Goal: Check status: Check status

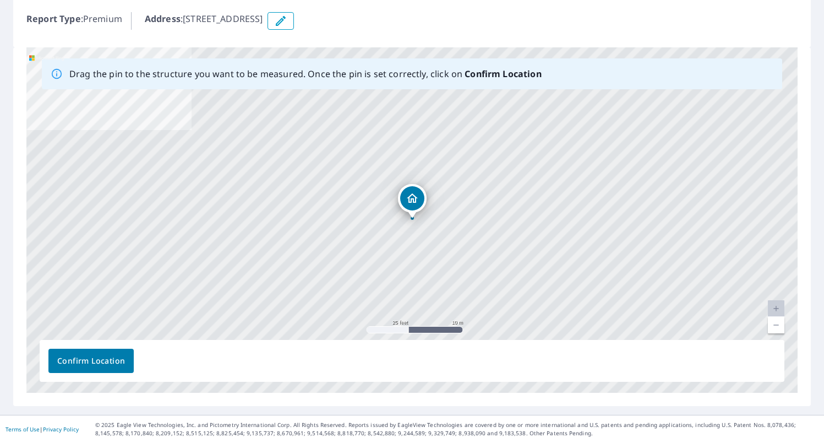
scroll to position [127, 0]
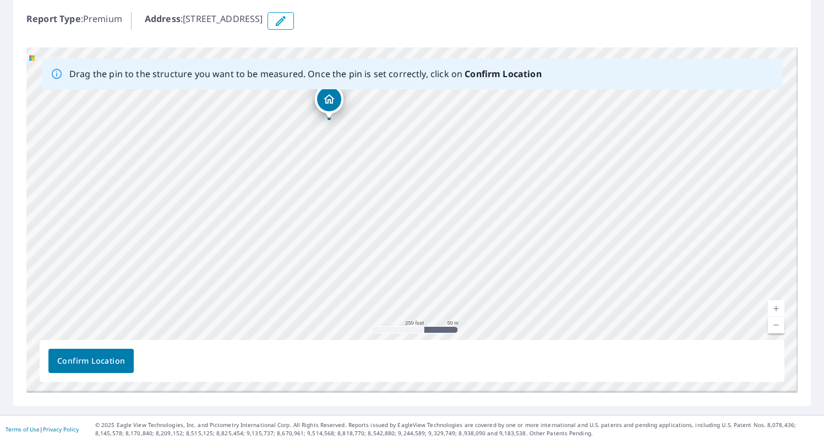
drag, startPoint x: 464, startPoint y: 236, endPoint x: 394, endPoint y: 154, distance: 107.4
click at [393, 154] on div "405 4th St Onaway, ID 83855" at bounding box center [411, 219] width 771 height 345
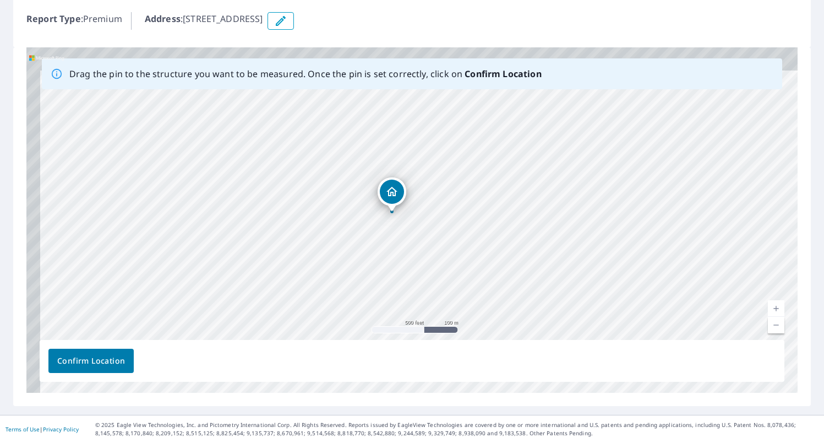
drag, startPoint x: 406, startPoint y: 173, endPoint x: 448, endPoint y: 252, distance: 89.9
click at [448, 252] on div "405 4th St Onaway, ID 83855" at bounding box center [411, 219] width 771 height 345
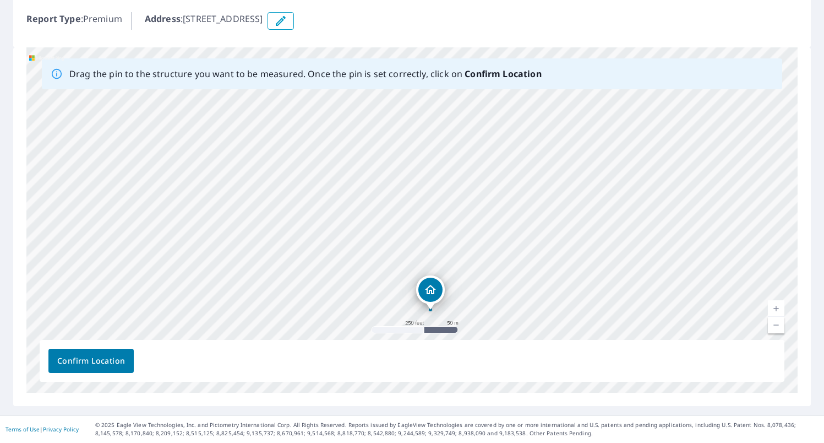
drag, startPoint x: 361, startPoint y: 191, endPoint x: 396, endPoint y: 256, distance: 73.9
click at [396, 256] on div "405 4th St Onaway, ID 83855" at bounding box center [411, 219] width 771 height 345
drag, startPoint x: 495, startPoint y: 240, endPoint x: 407, endPoint y: 165, distance: 115.6
click at [407, 165] on div "405 4th St Onaway, ID 83855" at bounding box center [411, 219] width 771 height 345
drag, startPoint x: 398, startPoint y: 200, endPoint x: 520, endPoint y: 139, distance: 136.2
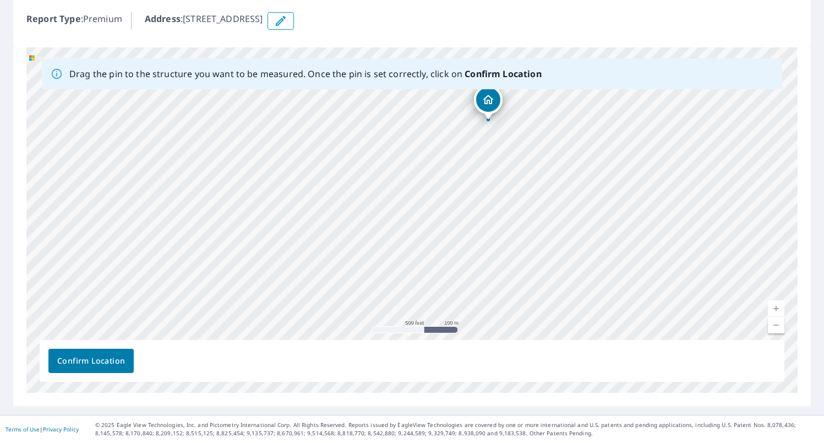
click at [524, 138] on div "405 4th St Onaway, ID 83855" at bounding box center [411, 219] width 771 height 345
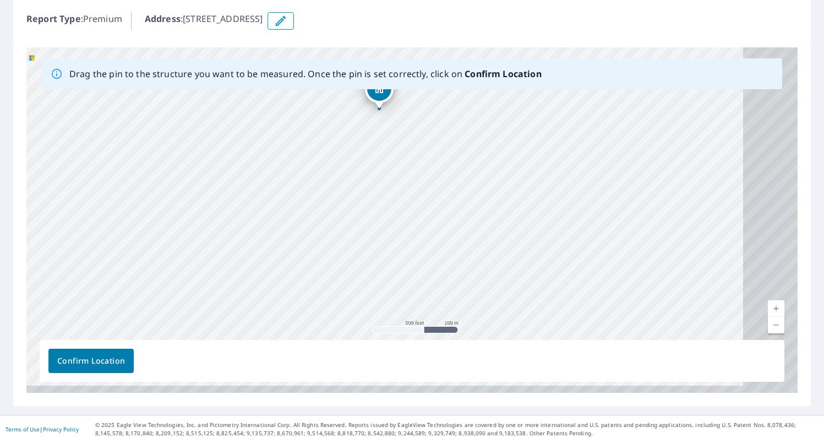
drag, startPoint x: 450, startPoint y: 204, endPoint x: 402, endPoint y: 196, distance: 48.6
click at [393, 197] on div "405 4th St Onaway, ID 83855" at bounding box center [411, 219] width 771 height 345
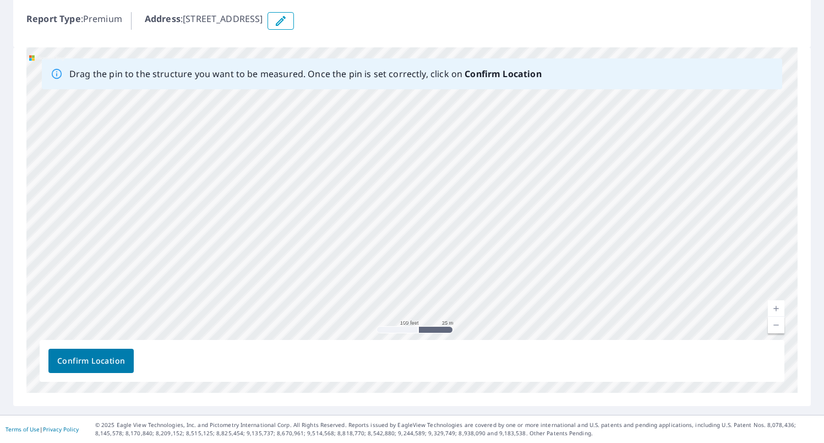
drag, startPoint x: 434, startPoint y: 164, endPoint x: 453, endPoint y: 246, distance: 84.7
click at [450, 247] on div "405 4th St Onaway, ID 83855" at bounding box center [411, 219] width 771 height 345
drag, startPoint x: 448, startPoint y: 191, endPoint x: 480, endPoint y: 282, distance: 97.0
click at [475, 292] on div "405 4th St Onaway, ID 83855" at bounding box center [411, 219] width 771 height 345
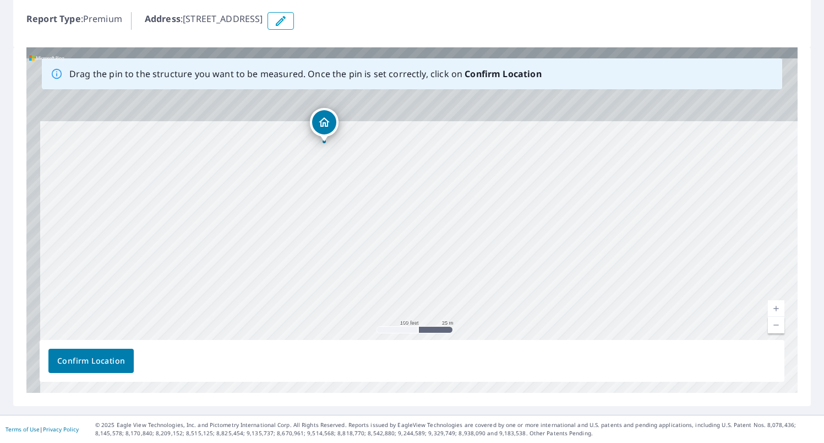
drag, startPoint x: 437, startPoint y: 225, endPoint x: 449, endPoint y: 276, distance: 53.1
click at [449, 276] on div "405 4th St Onaway, ID 83855" at bounding box center [411, 219] width 771 height 345
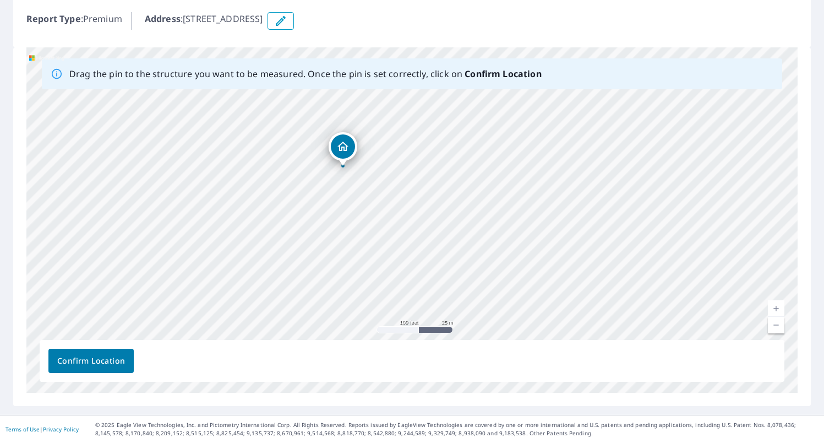
drag, startPoint x: 415, startPoint y: 206, endPoint x: 466, endPoint y: 236, distance: 58.7
click at [471, 237] on div "405 4th St Onaway, ID 83855" at bounding box center [411, 219] width 771 height 345
drag, startPoint x: 422, startPoint y: 209, endPoint x: 489, endPoint y: 258, distance: 83.9
click at [491, 260] on div "405 4th St Onaway, ID 83855" at bounding box center [411, 219] width 771 height 345
drag, startPoint x: 521, startPoint y: 185, endPoint x: 385, endPoint y: 170, distance: 136.9
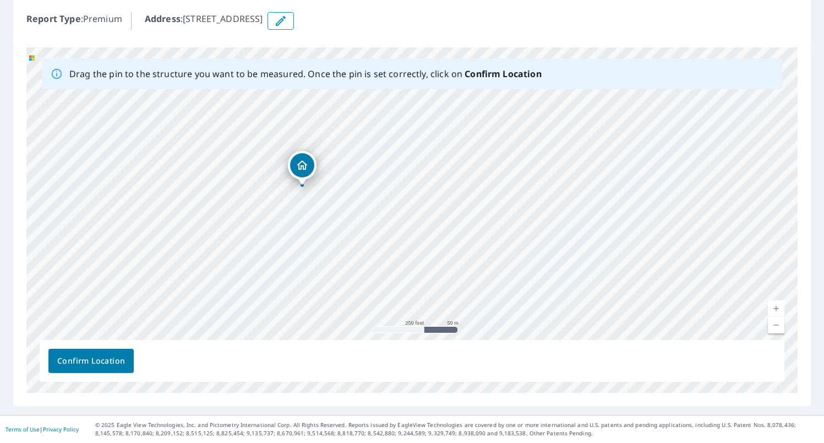
click at [384, 170] on div "405 4th St Onaway, ID 83855" at bounding box center [411, 219] width 771 height 345
click at [263, 18] on p "Address : 405 4th St, Onaway, ID, 83855" at bounding box center [204, 21] width 118 height 18
drag, startPoint x: 266, startPoint y: 18, endPoint x: 245, endPoint y: 17, distance: 20.9
click at [245, 17] on p "Address : 405 4th St, Onaway, ID, 83855" at bounding box center [204, 21] width 118 height 18
click at [287, 19] on icon "button" at bounding box center [280, 20] width 13 height 13
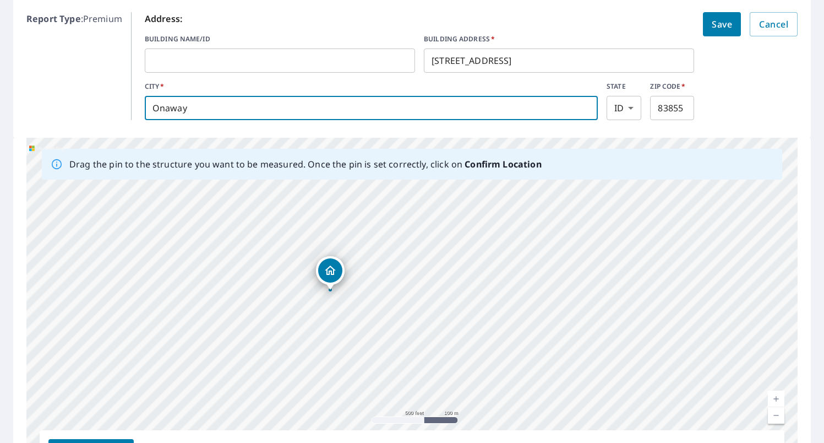
drag, startPoint x: 200, startPoint y: 109, endPoint x: 130, endPoint y: 104, distance: 70.1
type input "y"
type input "potlach"
click at [728, 27] on span "Save" at bounding box center [722, 24] width 20 height 15
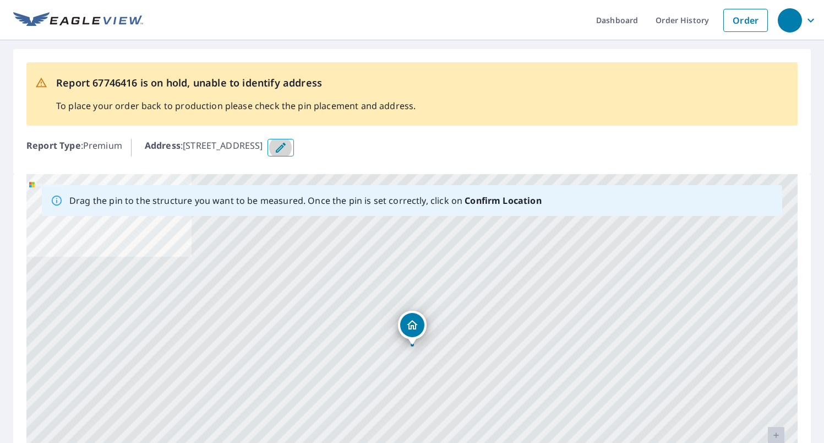
click at [287, 150] on icon "button" at bounding box center [280, 147] width 13 height 13
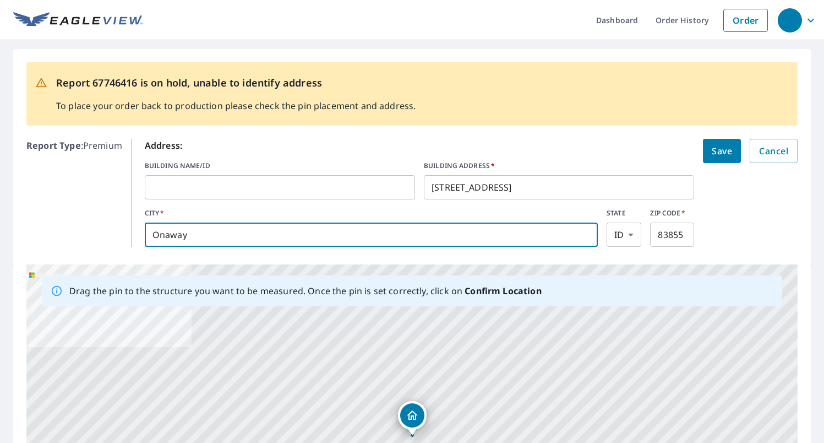
drag, startPoint x: 182, startPoint y: 228, endPoint x: 114, endPoint y: 219, distance: 68.4
type input "potlach"
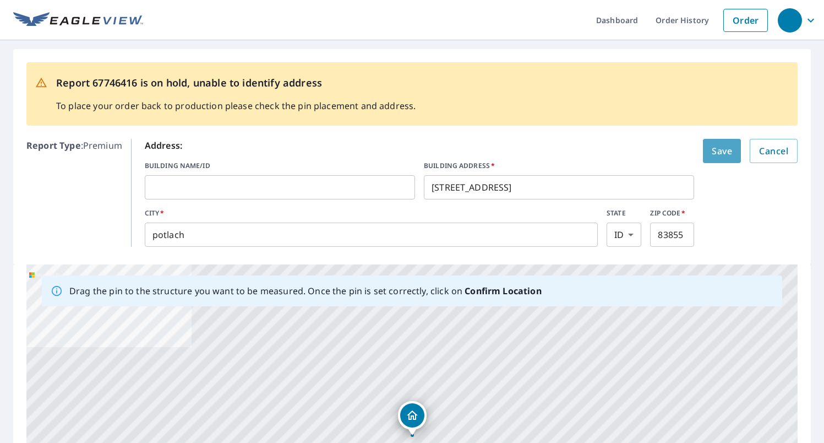
click at [721, 152] on span "Save" at bounding box center [722, 150] width 20 height 15
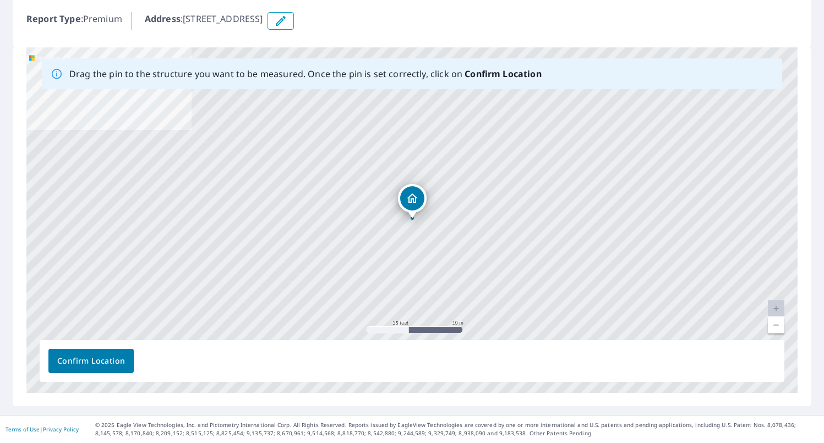
scroll to position [127, 0]
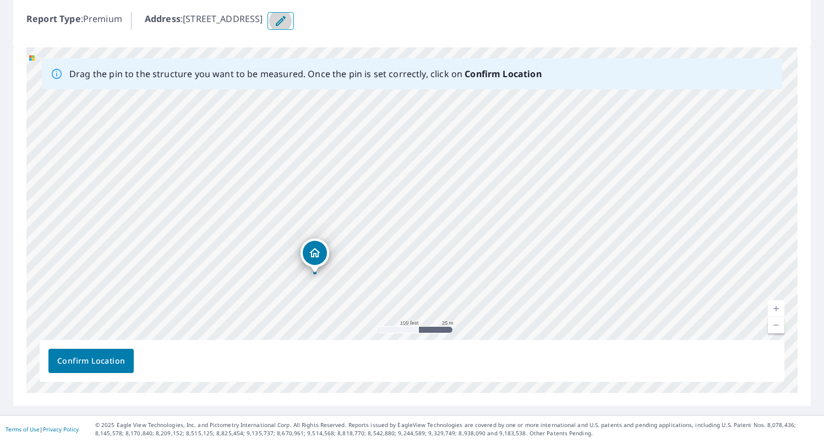
click at [287, 25] on icon "button" at bounding box center [280, 20] width 13 height 13
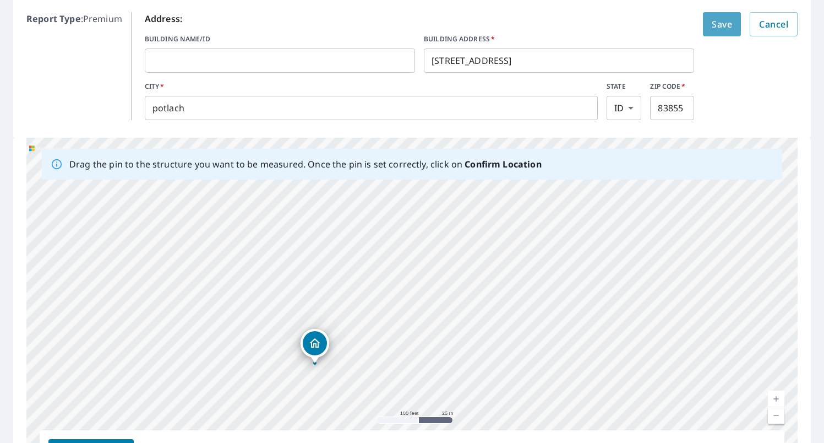
click at [726, 24] on span "Save" at bounding box center [722, 24] width 20 height 15
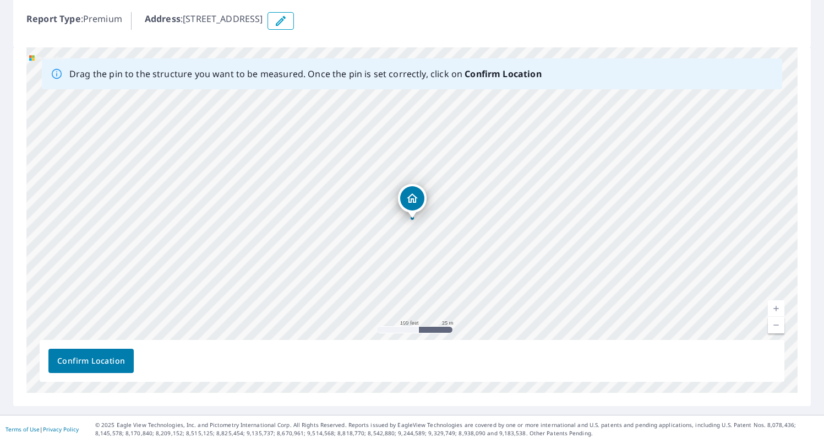
scroll to position [0, 0]
drag, startPoint x: 434, startPoint y: 185, endPoint x: 427, endPoint y: 151, distance: 34.5
click at [427, 151] on div "405 4th St potlach, ID 83855" at bounding box center [411, 219] width 771 height 345
drag, startPoint x: 425, startPoint y: 150, endPoint x: 374, endPoint y: 136, distance: 53.2
click at [368, 134] on div "405 4th St potlach, ID 83855" at bounding box center [411, 219] width 771 height 345
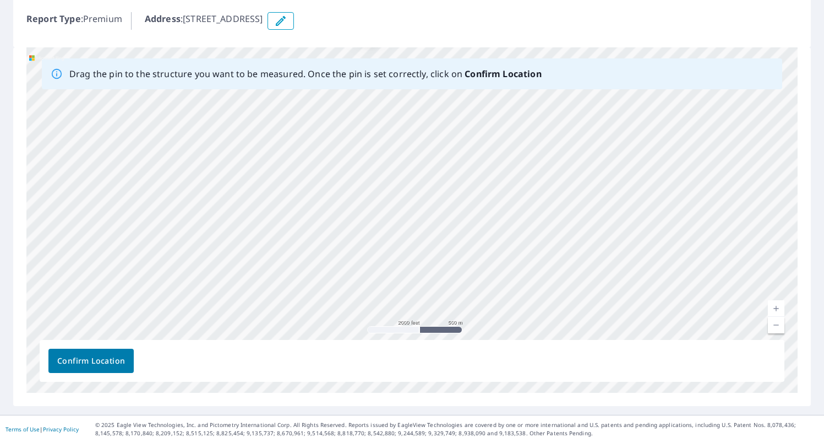
drag, startPoint x: 301, startPoint y: 135, endPoint x: 369, endPoint y: 112, distance: 72.4
click at [372, 111] on div "405 4th St potlach, ID 83855" at bounding box center [411, 219] width 771 height 345
drag, startPoint x: 367, startPoint y: 123, endPoint x: 489, endPoint y: 194, distance: 141.1
click at [500, 196] on div "405 4th St potlach, ID 83855" at bounding box center [411, 219] width 771 height 345
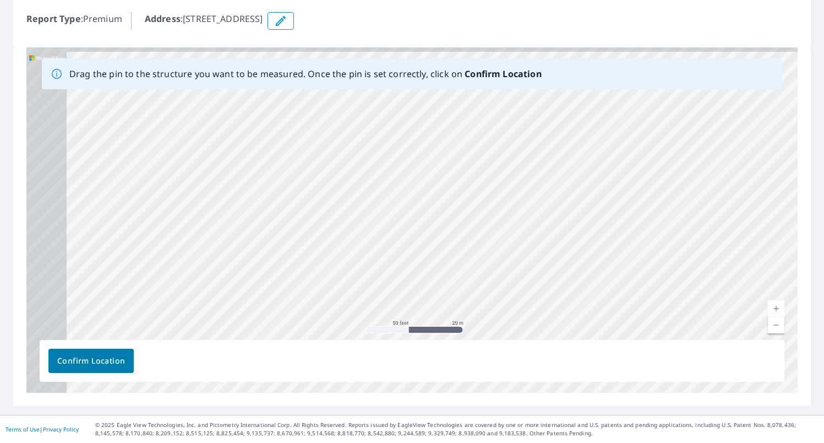
drag, startPoint x: 387, startPoint y: 160, endPoint x: 517, endPoint y: 206, distance: 138.1
click at [556, 219] on div "405 4th St potlach, ID 83855" at bounding box center [411, 219] width 771 height 345
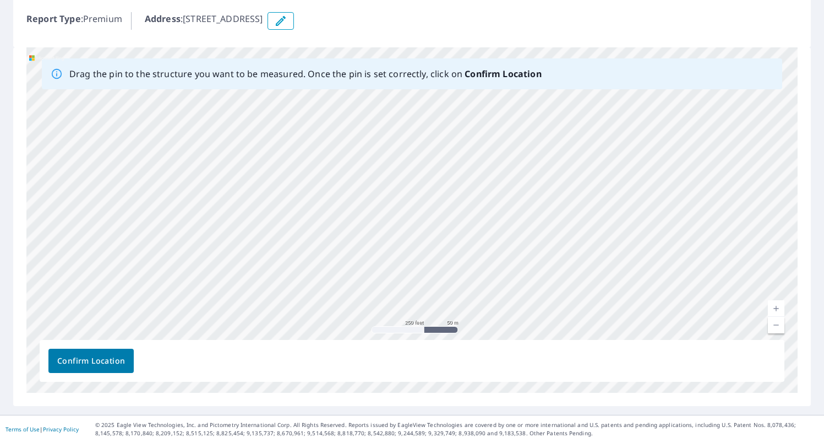
drag, startPoint x: 503, startPoint y: 198, endPoint x: 511, endPoint y: 232, distance: 35.8
click at [511, 232] on div "405 4th St potlach, ID 83855" at bounding box center [411, 219] width 771 height 345
click at [513, 205] on div "405 4th St potlach, ID 83855" at bounding box center [411, 219] width 771 height 345
click at [481, 160] on div "405 4th St potlach, ID 83855" at bounding box center [411, 219] width 771 height 345
drag, startPoint x: 603, startPoint y: 160, endPoint x: 584, endPoint y: 201, distance: 46.1
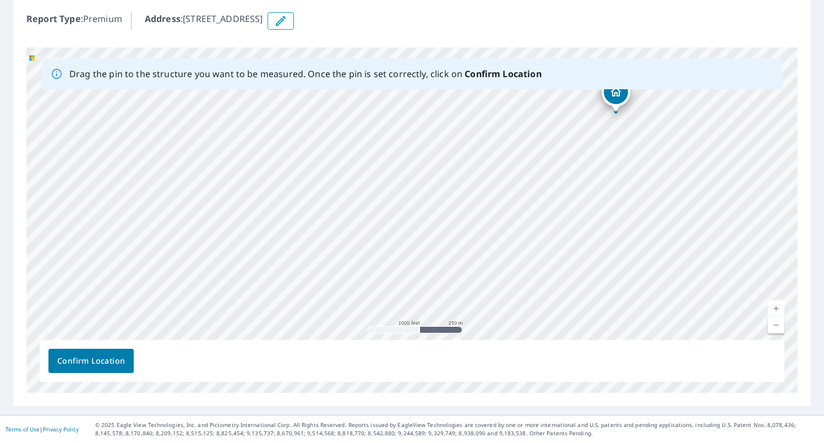
click at [559, 262] on div "405 4th St potlach, ID 83855" at bounding box center [411, 219] width 771 height 345
drag, startPoint x: 603, startPoint y: 147, endPoint x: 543, endPoint y: 246, distance: 115.8
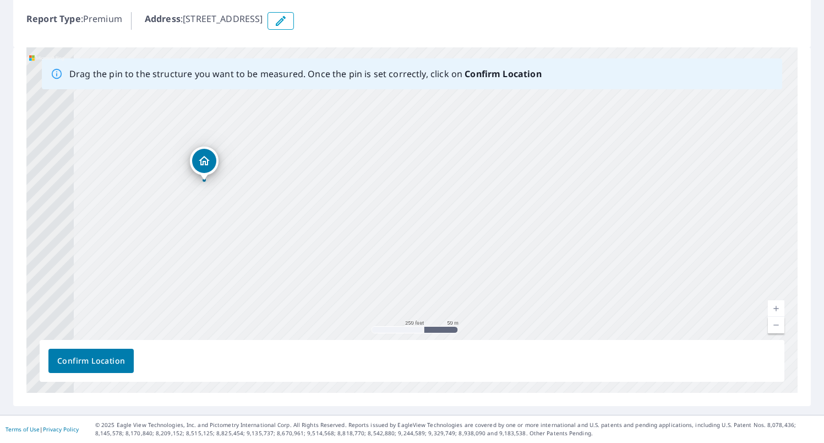
drag, startPoint x: 386, startPoint y: 188, endPoint x: 672, endPoint y: 210, distance: 286.0
click at [676, 209] on div "405 4th St potlach, ID 83855" at bounding box center [411, 219] width 771 height 345
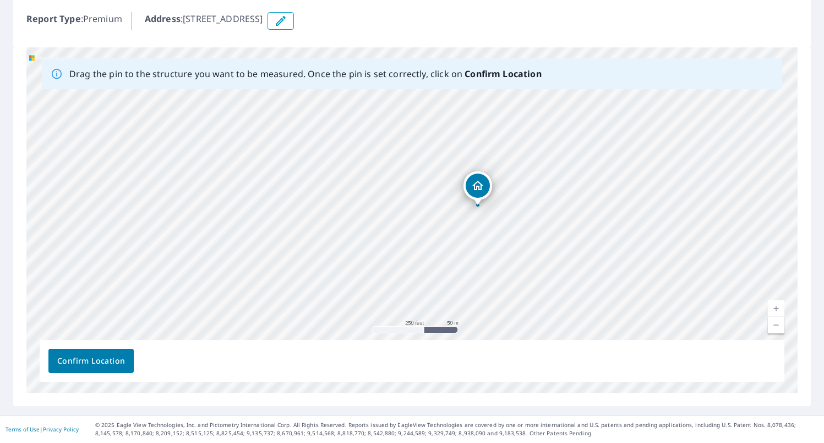
drag, startPoint x: 471, startPoint y: 187, endPoint x: 549, endPoint y: 194, distance: 78.6
click at [579, 193] on div "405 4th St potlach, ID 83855" at bounding box center [411, 219] width 771 height 345
drag, startPoint x: 543, startPoint y: 194, endPoint x: 533, endPoint y: 195, distance: 10.5
click at [543, 194] on div "405 4th St potlach, ID 83855" at bounding box center [411, 219] width 771 height 345
drag, startPoint x: 276, startPoint y: 223, endPoint x: 414, endPoint y: 223, distance: 138.2
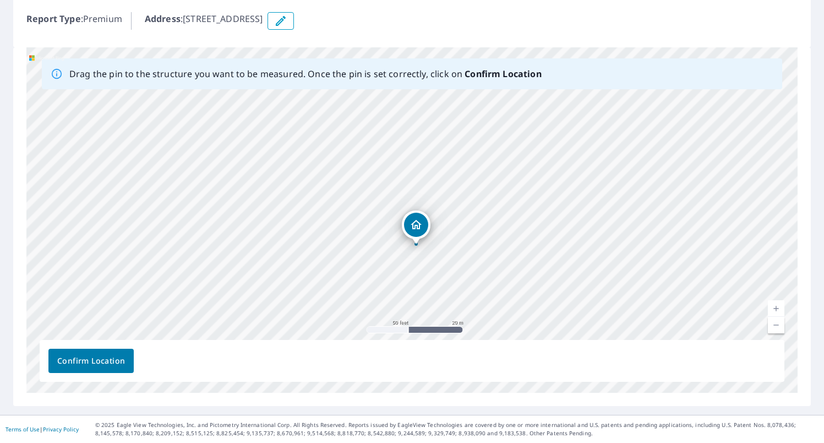
click at [414, 223] on div "405 4th St potlach, ID 83855" at bounding box center [411, 219] width 771 height 345
click at [111, 359] on span "Confirm Location" at bounding box center [91, 361] width 68 height 14
click at [84, 360] on span "Confirm Location" at bounding box center [91, 361] width 68 height 14
drag, startPoint x: 411, startPoint y: 198, endPoint x: 375, endPoint y: 196, distance: 35.9
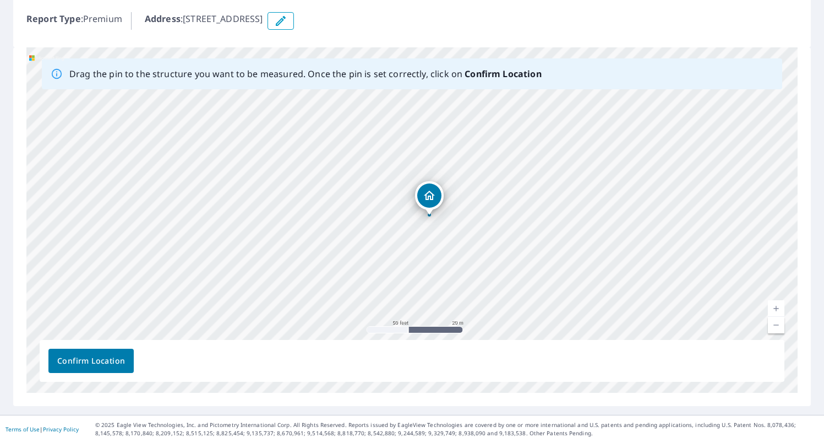
click at [427, 195] on div "405 4th St potlach, ID 83855" at bounding box center [411, 219] width 771 height 345
click at [86, 364] on span "Confirm Location" at bounding box center [91, 361] width 68 height 14
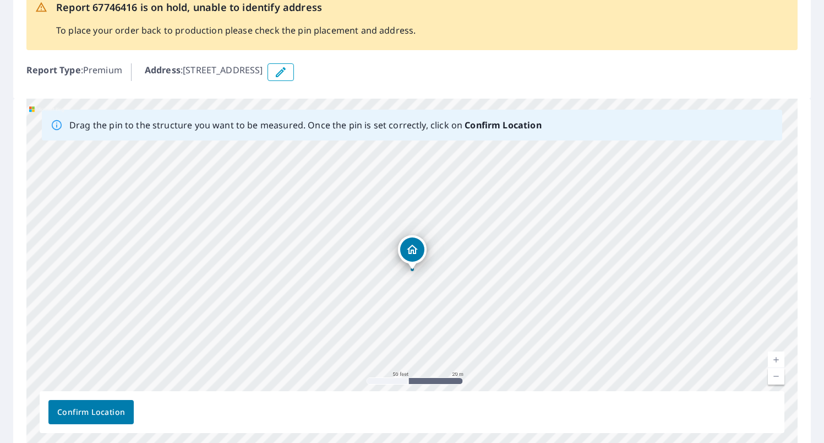
scroll to position [111, 0]
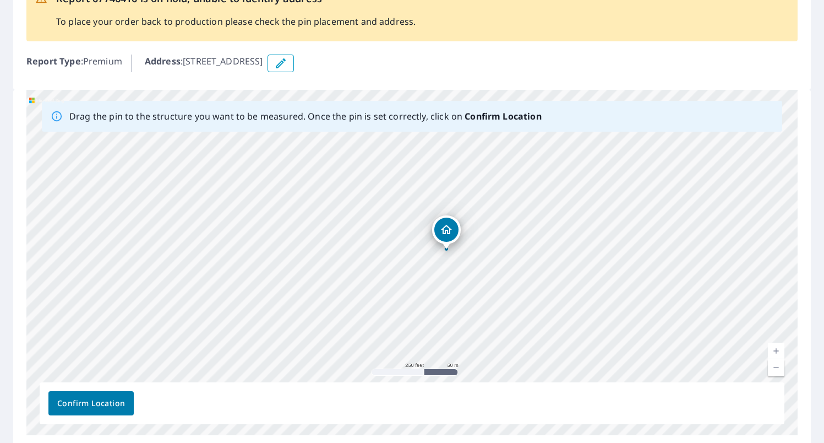
click at [443, 226] on div "405 4th St potlach, ID 83855" at bounding box center [411, 262] width 771 height 345
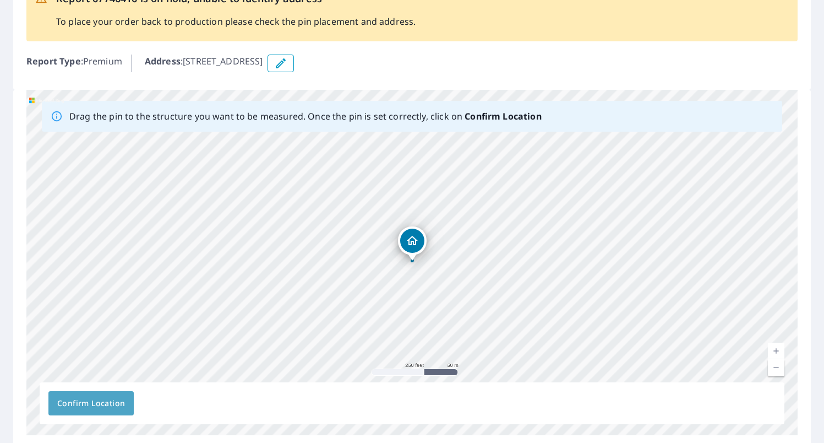
click at [111, 401] on span "Confirm Location" at bounding box center [91, 403] width 68 height 14
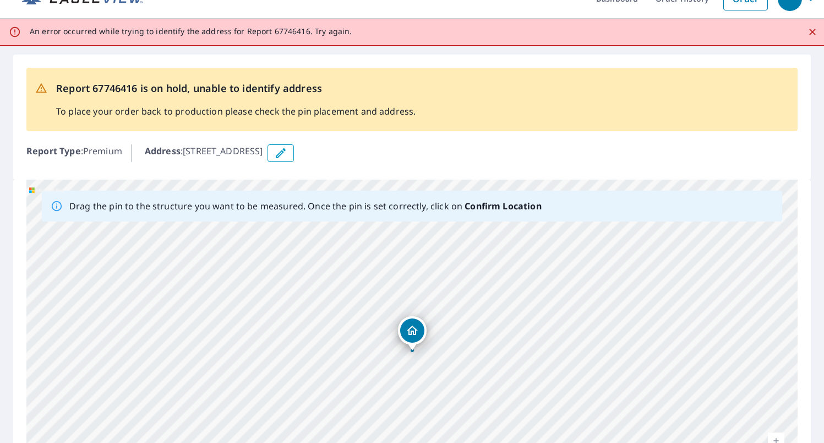
scroll to position [0, 0]
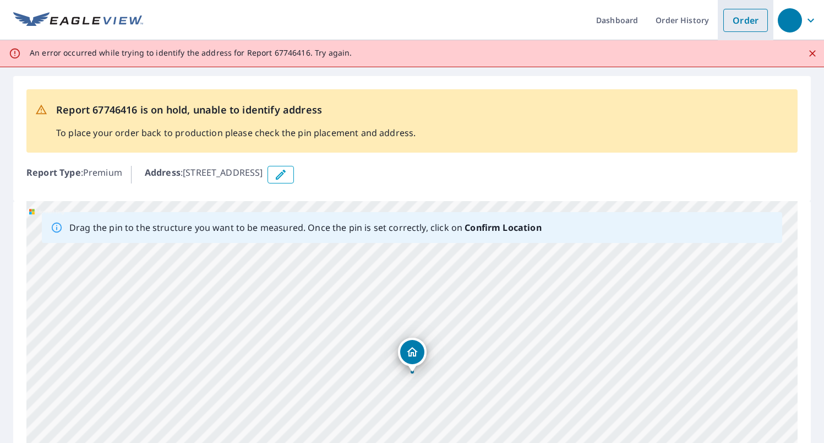
click at [747, 25] on link "Order" at bounding box center [745, 20] width 45 height 23
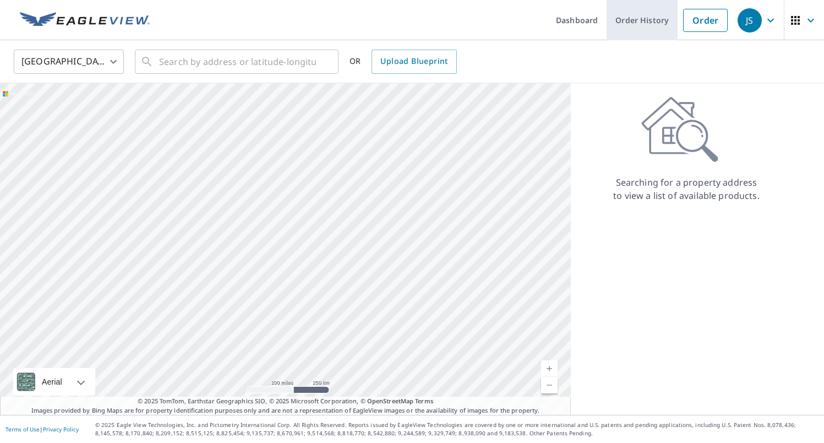
click at [637, 20] on link "Order History" at bounding box center [642, 20] width 71 height 40
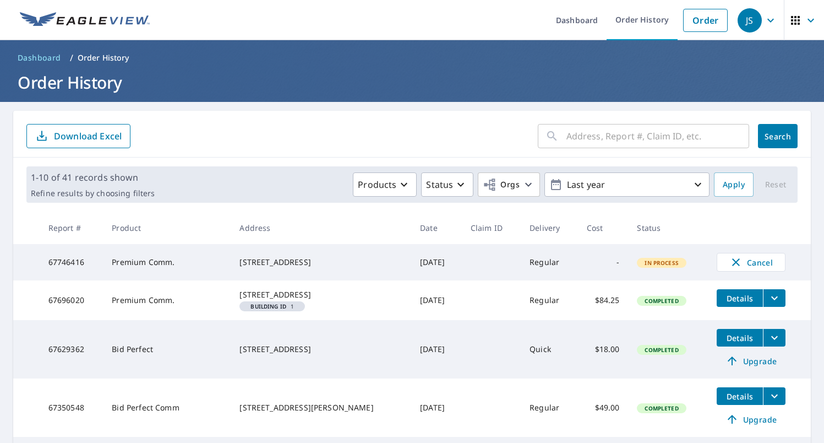
click at [522, 266] on td "Regular" at bounding box center [549, 262] width 57 height 36
drag, startPoint x: 274, startPoint y: 268, endPoint x: 253, endPoint y: 267, distance: 20.9
click at [272, 268] on div "405 4th St potlach, ID 83855" at bounding box center [320, 262] width 163 height 11
click at [129, 262] on td "Premium Comm." at bounding box center [167, 262] width 128 height 36
click at [69, 264] on td "67746416" at bounding box center [72, 262] width 64 height 36
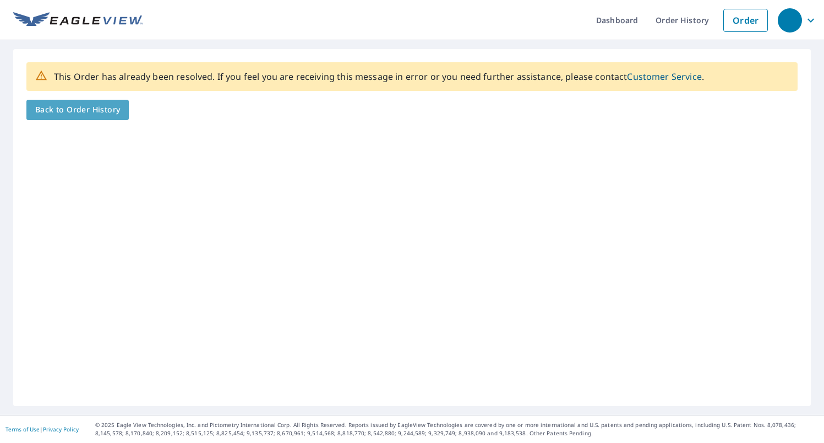
click at [101, 109] on span "Back to Order History" at bounding box center [77, 110] width 85 height 14
